Goal: Task Accomplishment & Management: Use online tool/utility

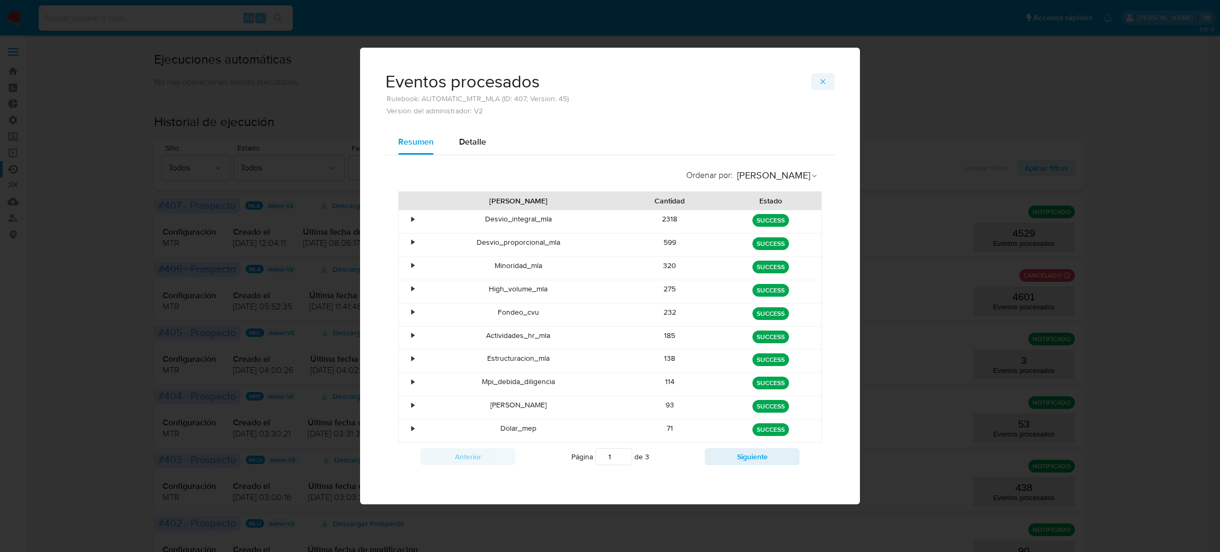
click at [828, 78] on button "button" at bounding box center [822, 81] width 23 height 17
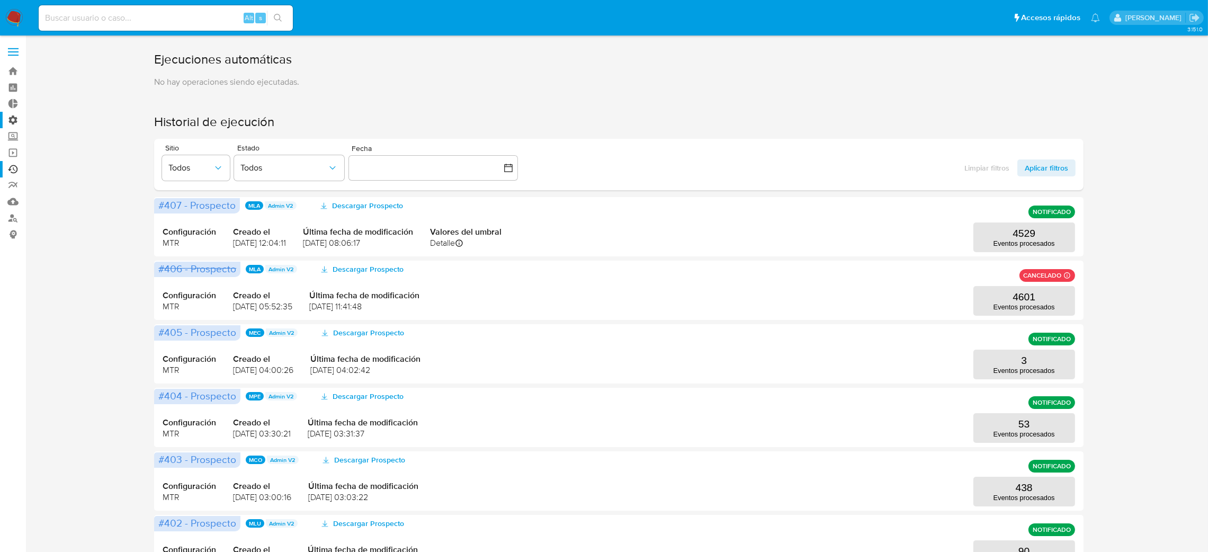
click at [17, 123] on label "Administración" at bounding box center [63, 120] width 126 height 16
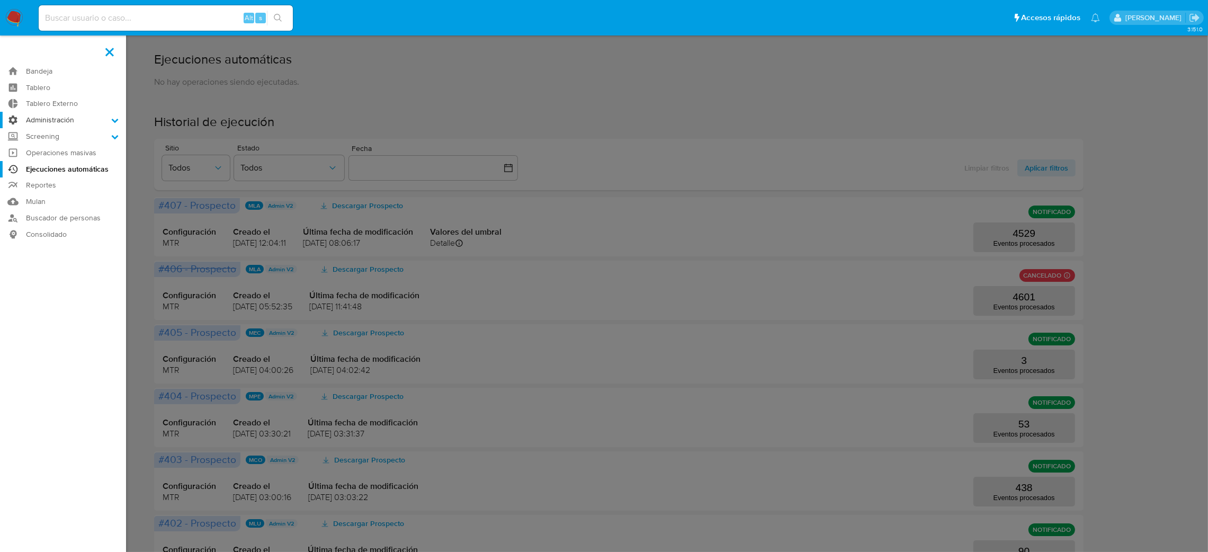
click at [0, 0] on input "Administración" at bounding box center [0, 0] width 0 height 0
click at [69, 138] on link "Reglas" at bounding box center [63, 134] width 126 height 13
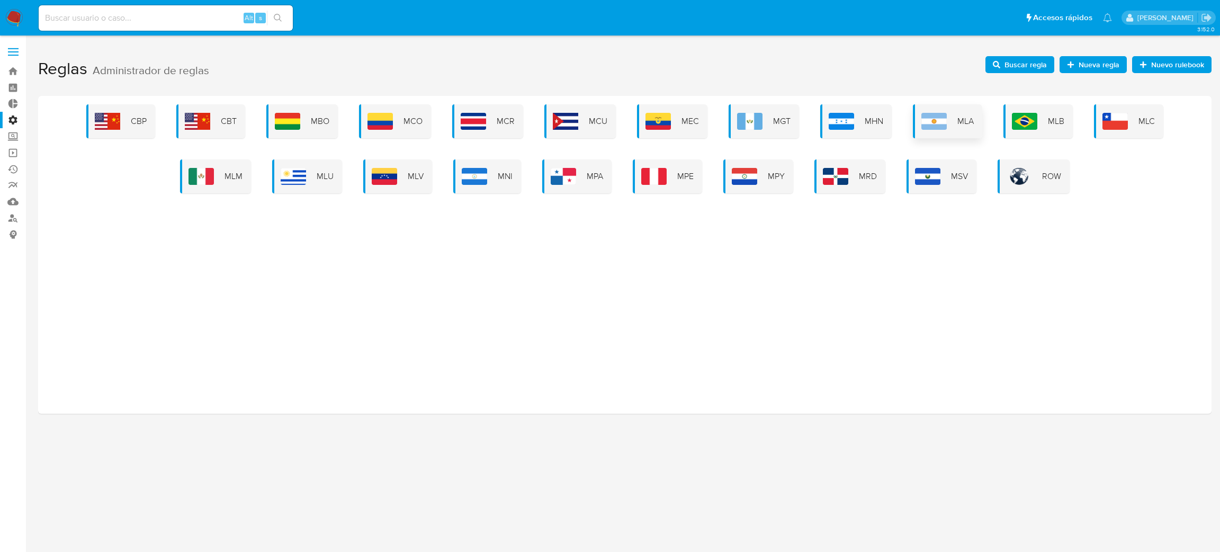
click at [938, 122] on img at bounding box center [933, 121] width 25 height 17
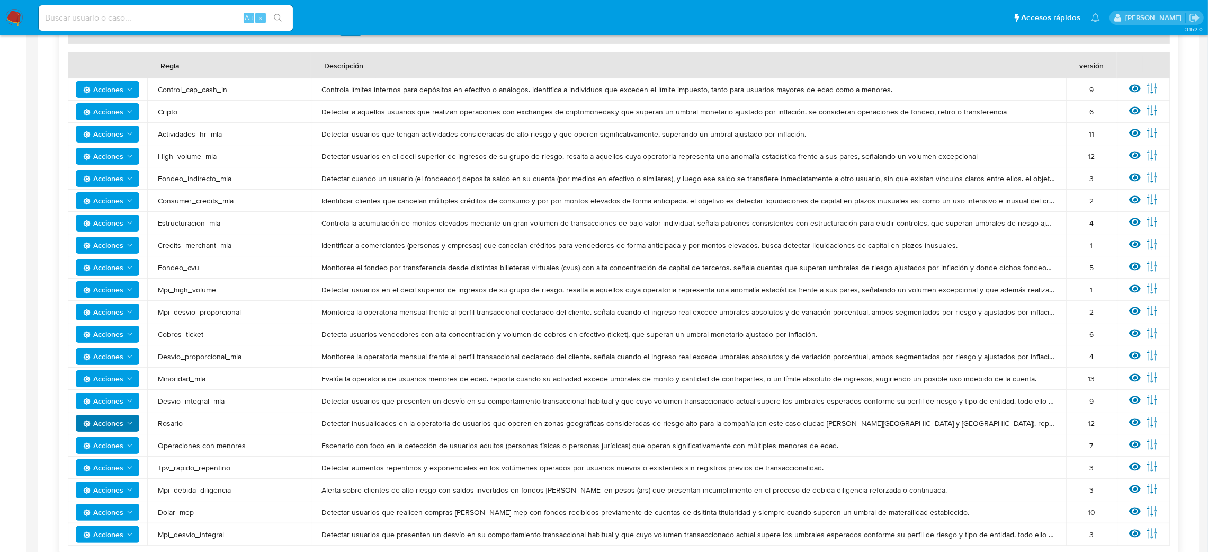
scroll to position [318, 0]
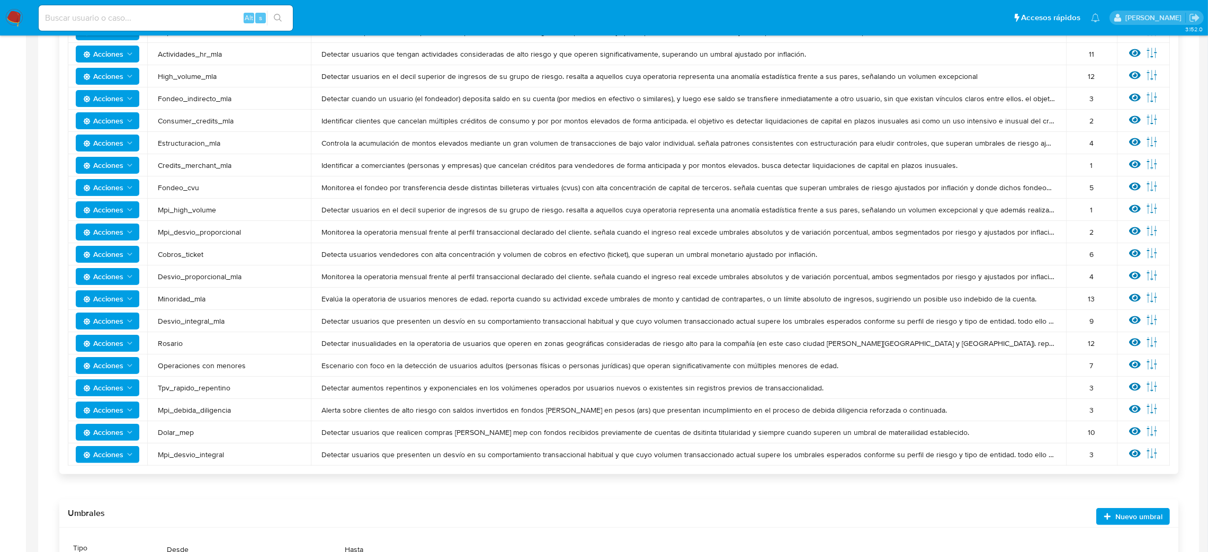
click at [123, 410] on span "Acciones" at bounding box center [103, 409] width 40 height 17
click at [263, 405] on span "Mpi_debida_diligencia" at bounding box center [229, 410] width 142 height 10
click at [1140, 409] on icon at bounding box center [1135, 409] width 12 height 12
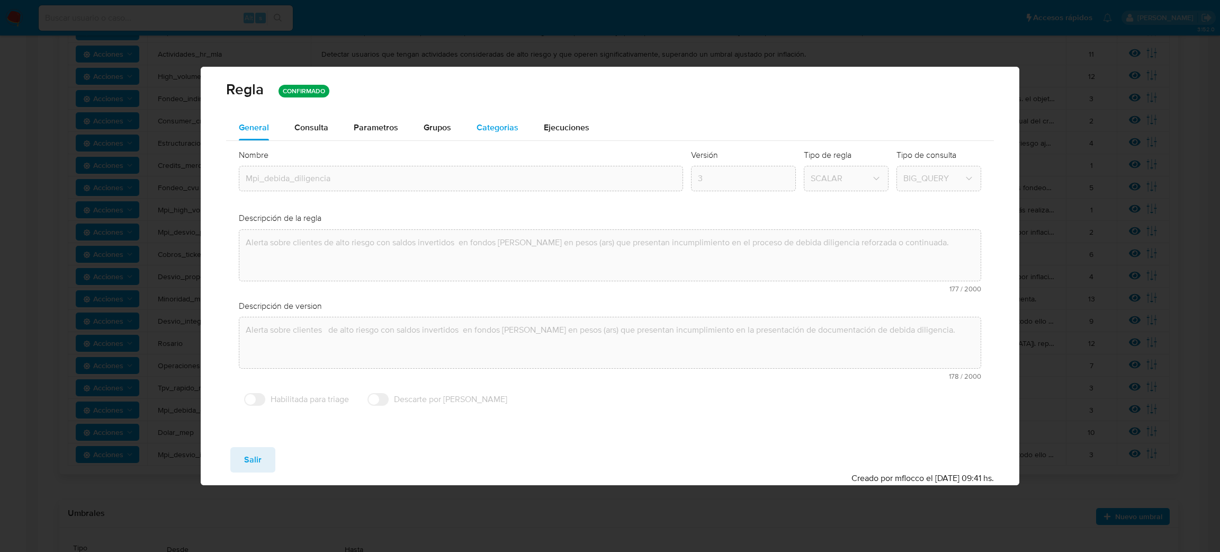
click at [490, 131] on span "Categorias" at bounding box center [498, 127] width 42 height 12
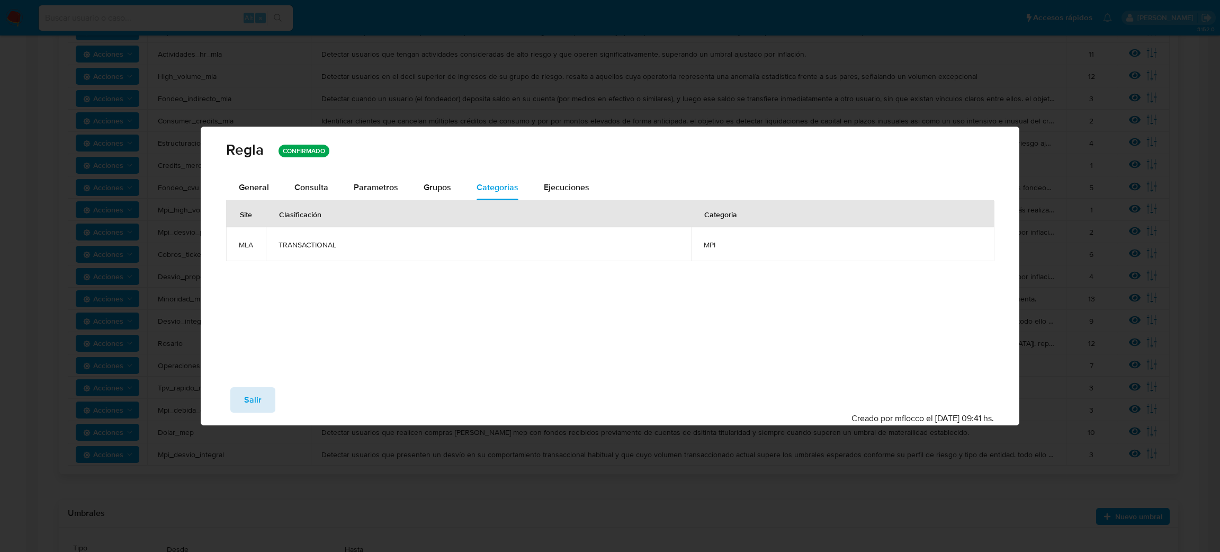
click at [250, 398] on span "Salir" at bounding box center [252, 399] width 17 height 23
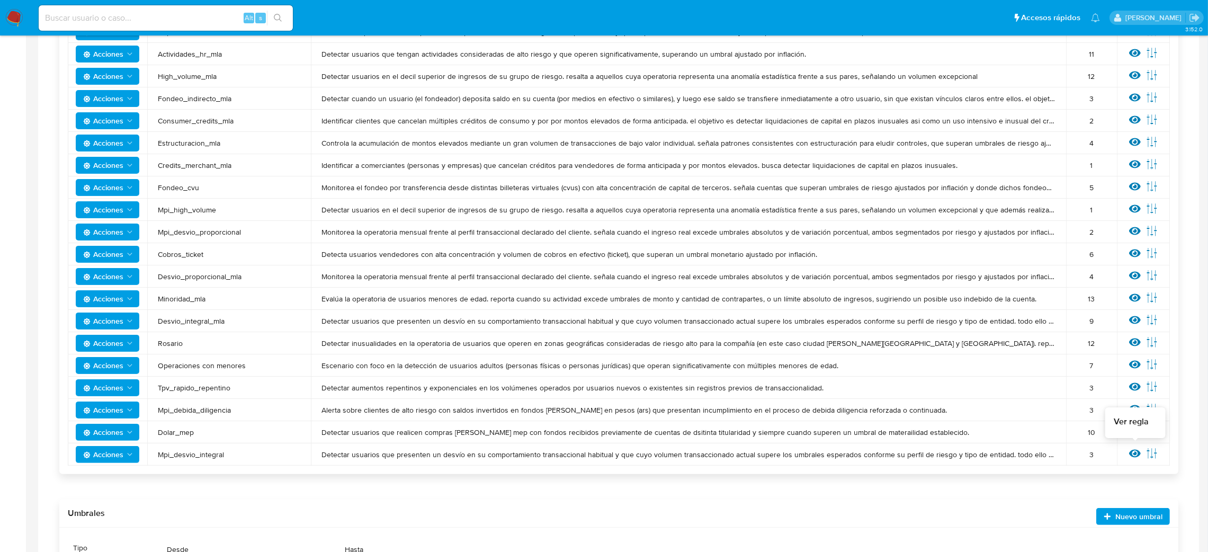
click at [1142, 451] on div "Ver regla Editar parámetros" at bounding box center [1143, 454] width 32 height 14
click at [1135, 453] on icon at bounding box center [1135, 454] width 12 height 8
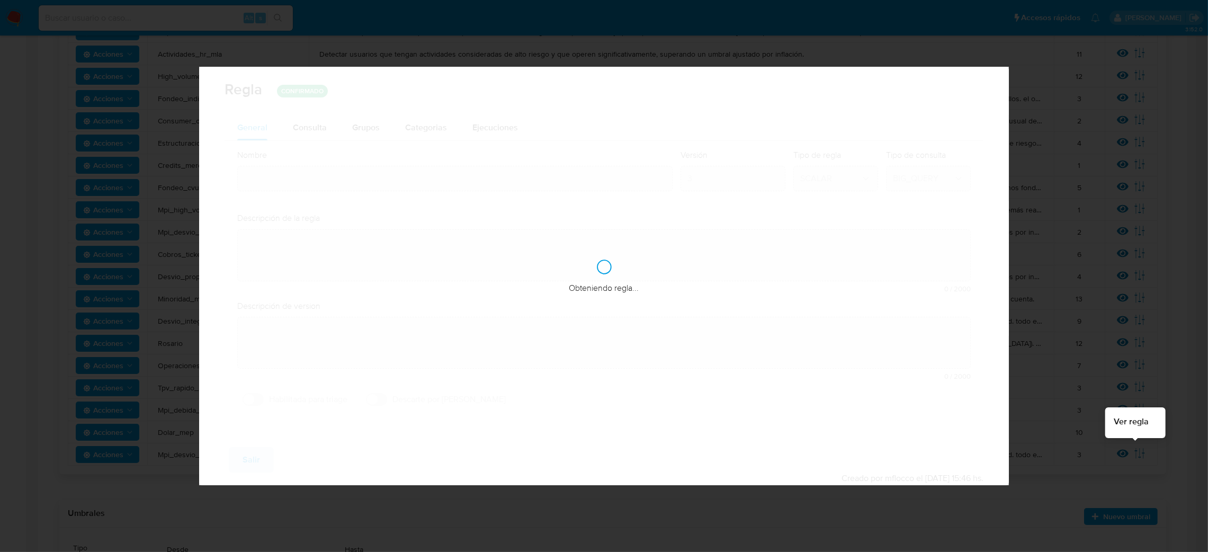
type input "Mpi_desvio_integral"
type textarea "Detectar usuarios que presenten un desvío en su comportamiento transaccional ha…"
type textarea "Clasifica clientes cuya operatoria mensual excede su perfil de ingresos (declar…"
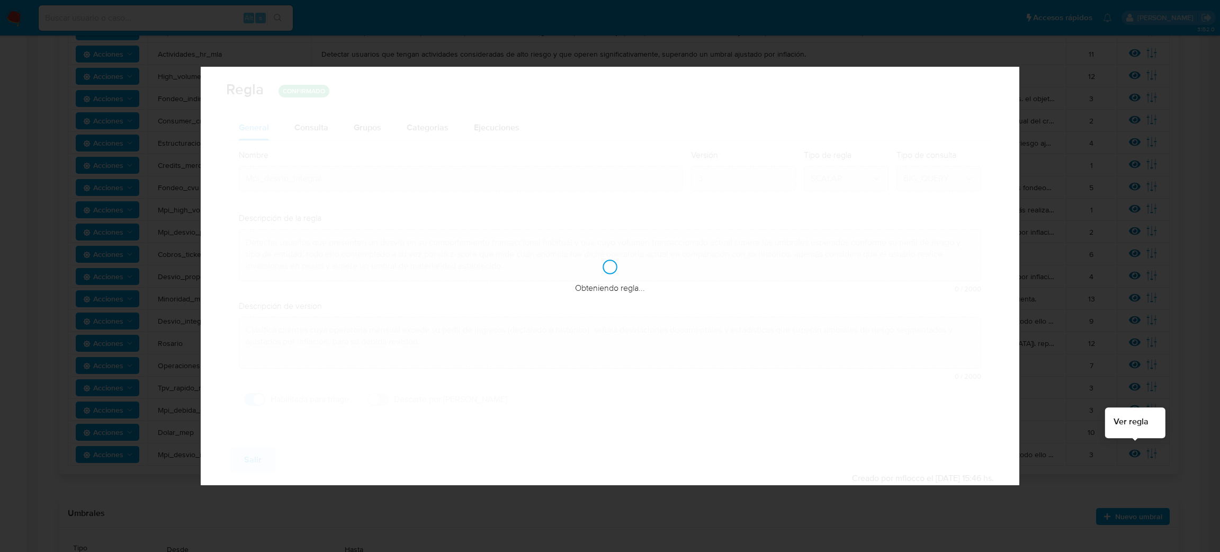
checkbox input "true"
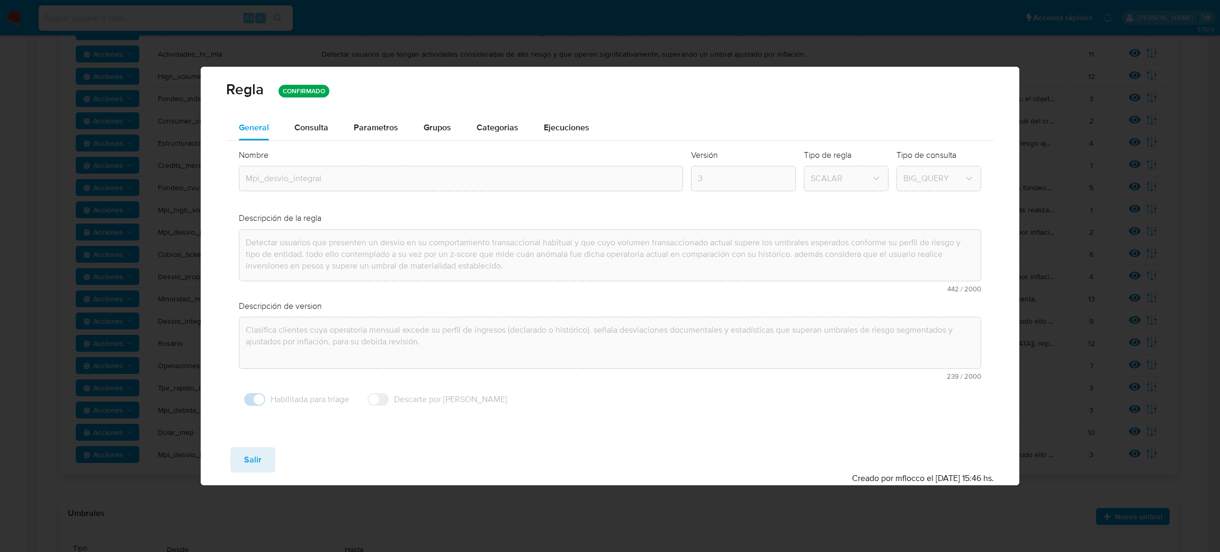
click at [485, 136] on div "Categorias" at bounding box center [498, 127] width 42 height 25
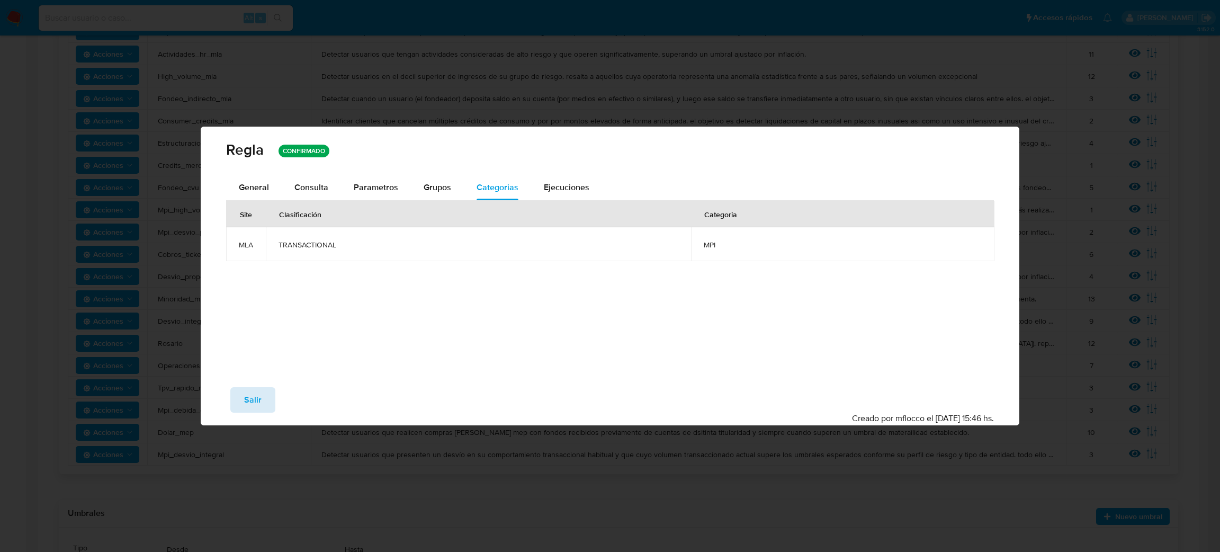
click at [252, 395] on span "Salir" at bounding box center [252, 399] width 17 height 23
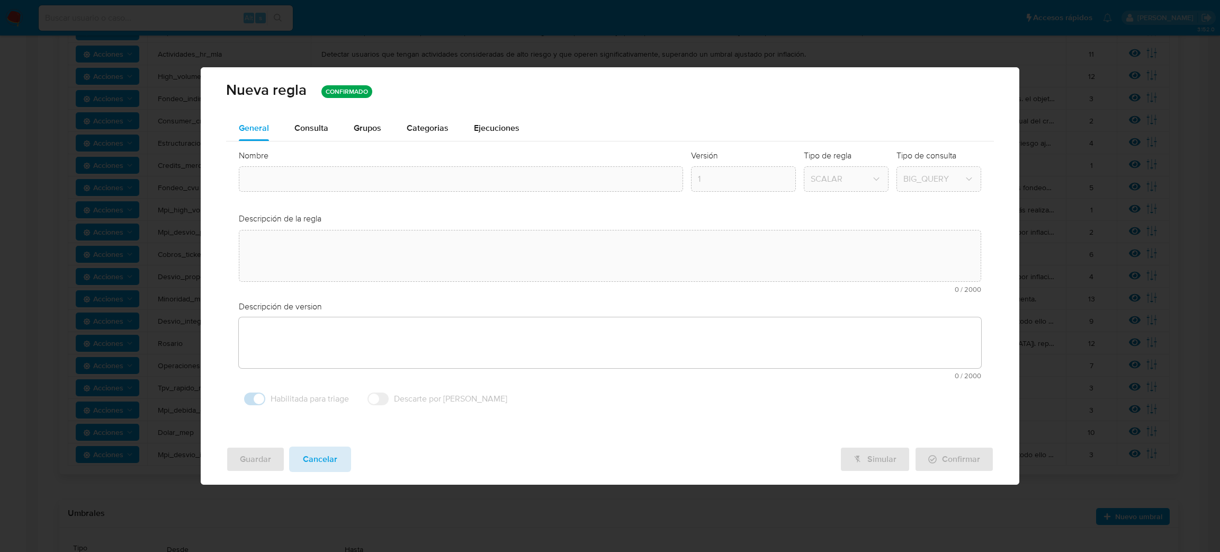
type input "Mpi_desvio_integral"
type textarea "Detectar usuarios que presenten un desvío en su comportamiento transaccional ha…"
type textarea "Clasifica clientes cuya operatoria mensual excede su perfil de ingresos (declar…"
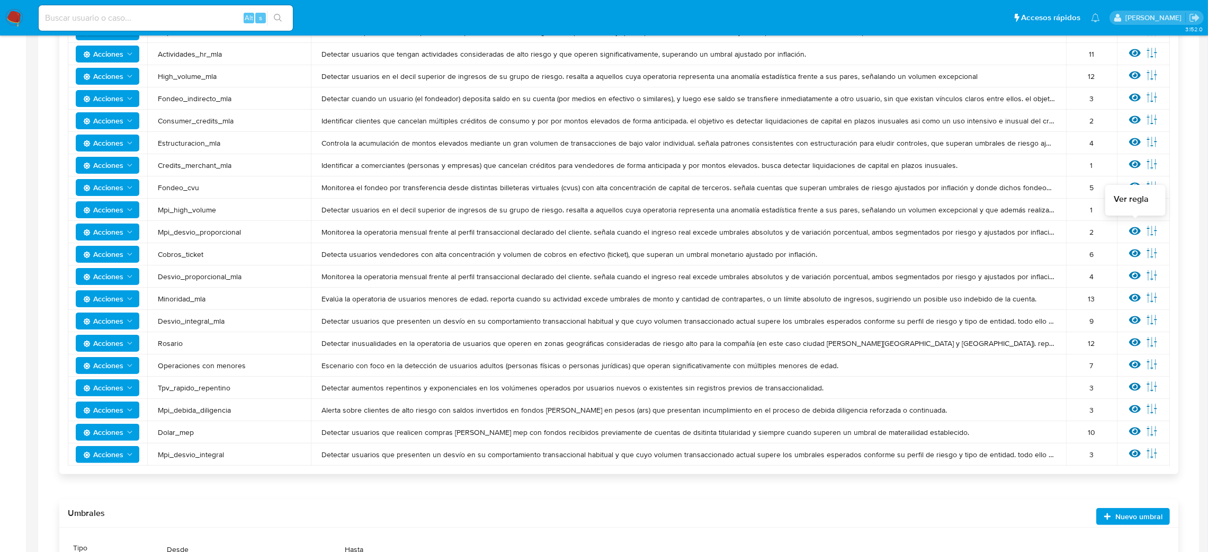
click at [1127, 229] on div "Ver regla Editar parámetros" at bounding box center [1143, 232] width 32 height 14
click at [1133, 229] on icon at bounding box center [1135, 231] width 12 height 12
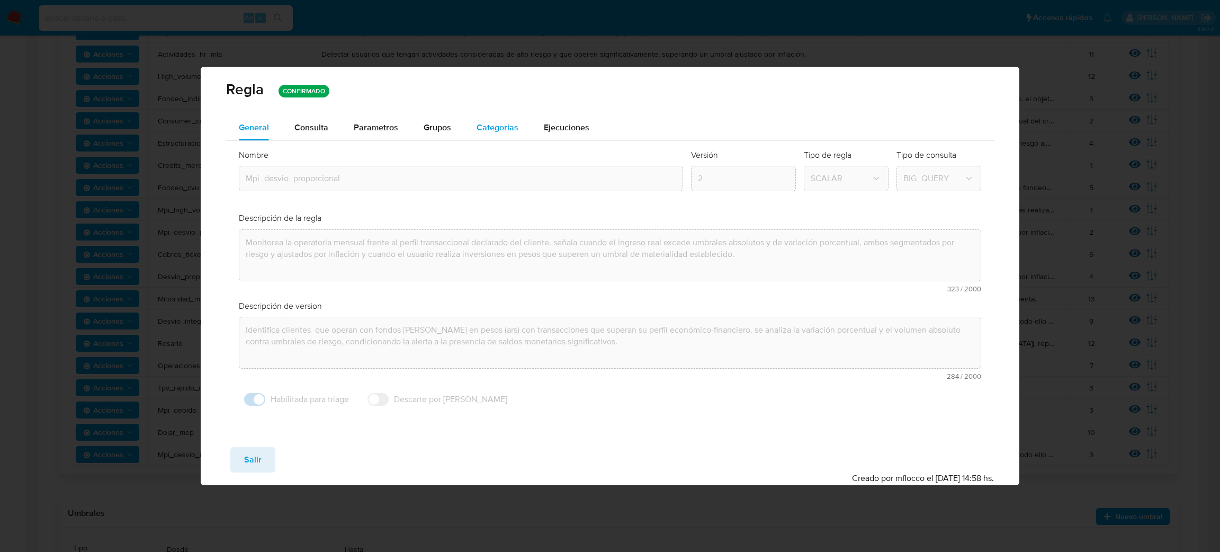
drag, startPoint x: 497, startPoint y: 114, endPoint x: 493, endPoint y: 123, distance: 9.5
click at [497, 116] on div "Categorias" at bounding box center [498, 127] width 42 height 25
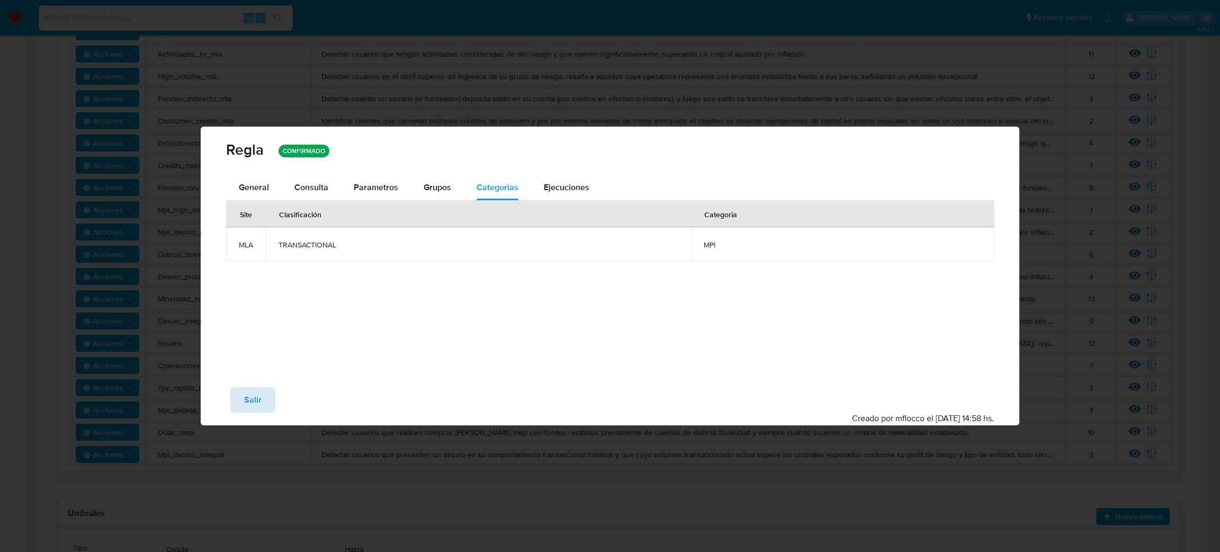
click at [246, 393] on span "Salir" at bounding box center [252, 399] width 17 height 23
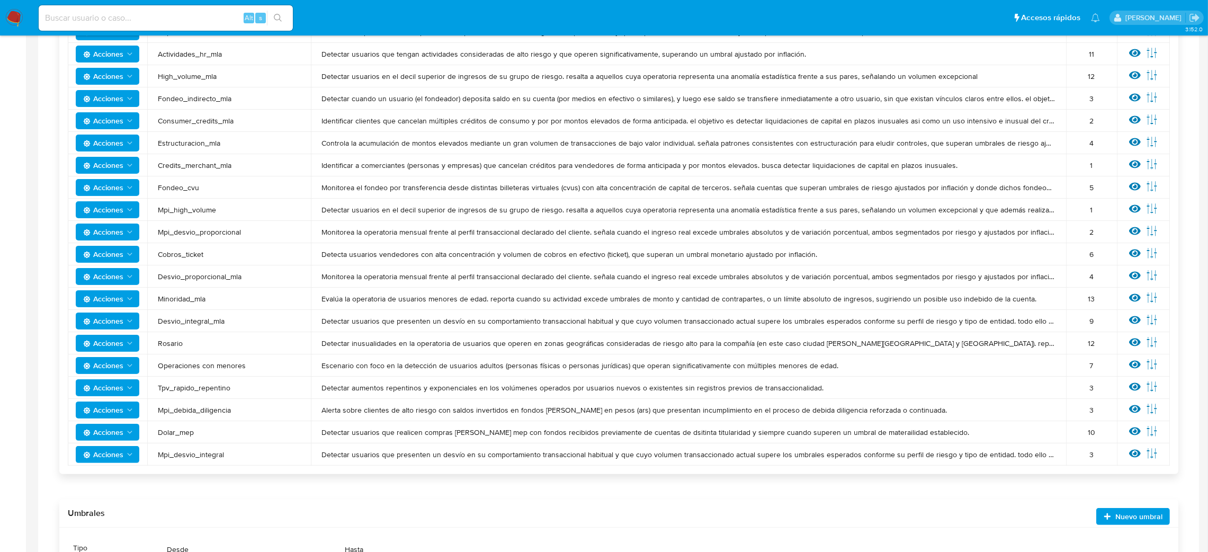
click at [188, 231] on span "Mpi_desvio_proporcional" at bounding box center [229, 232] width 142 height 10
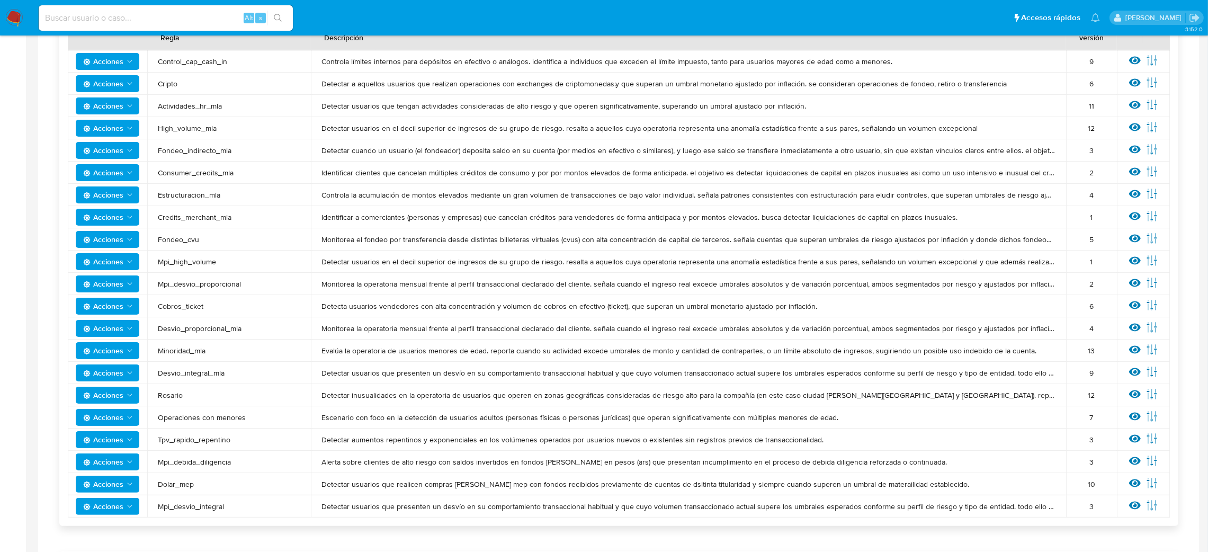
scroll to position [238, 0]
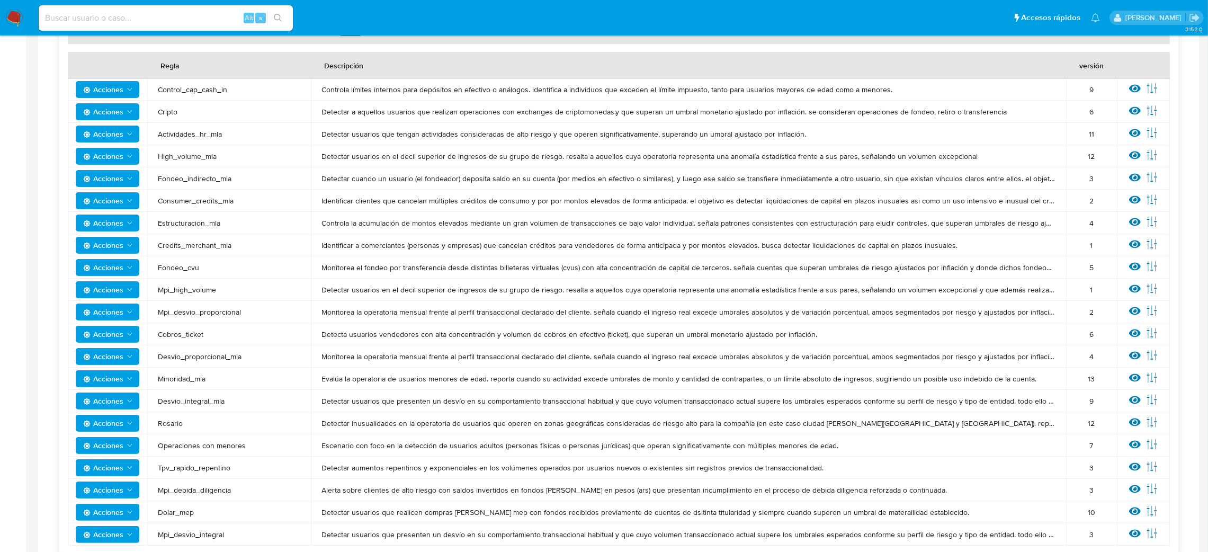
click at [205, 275] on td "Fondeo_cvu" at bounding box center [229, 267] width 164 height 22
click at [206, 288] on span "Mpi_high_volume" at bounding box center [229, 290] width 142 height 10
click at [1132, 285] on icon at bounding box center [1135, 289] width 12 height 8
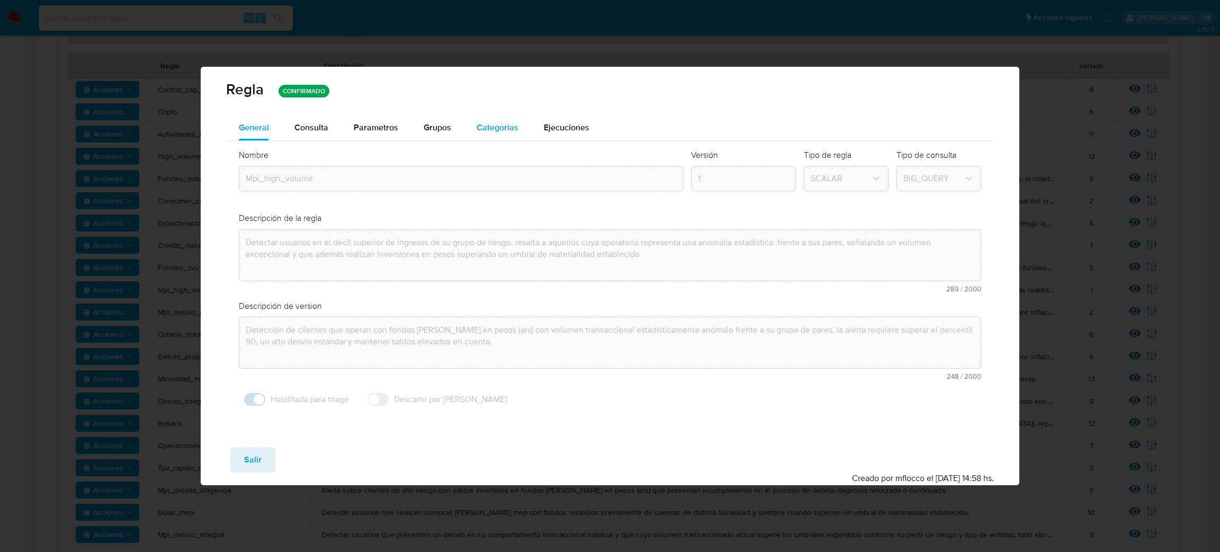
click at [490, 135] on div "Categorias" at bounding box center [498, 127] width 42 height 25
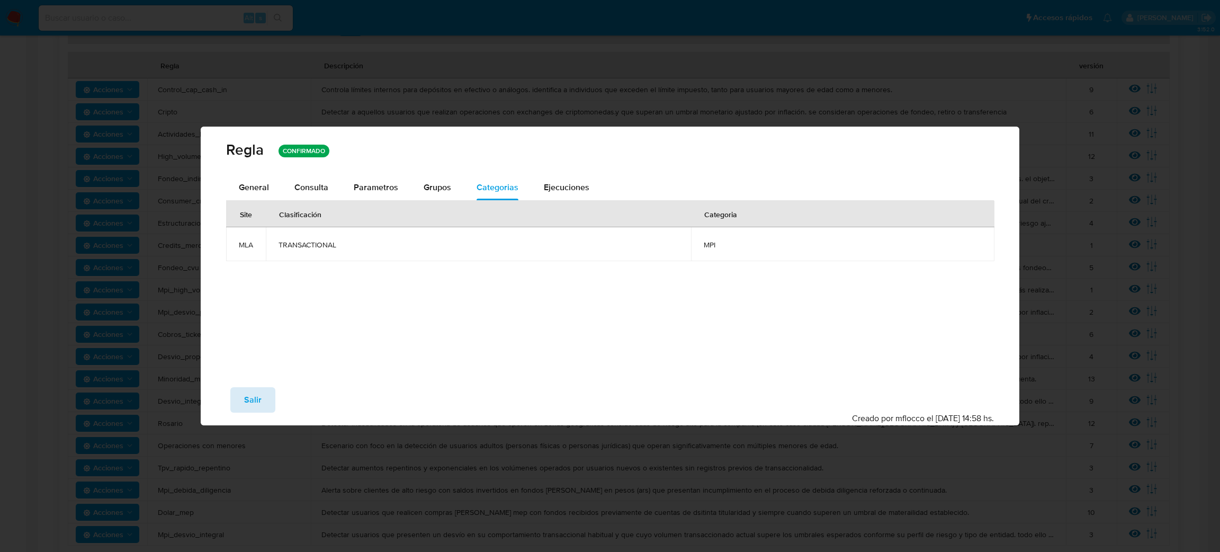
click at [250, 400] on span "Salir" at bounding box center [252, 399] width 17 height 23
